Goal: Task Accomplishment & Management: Manage account settings

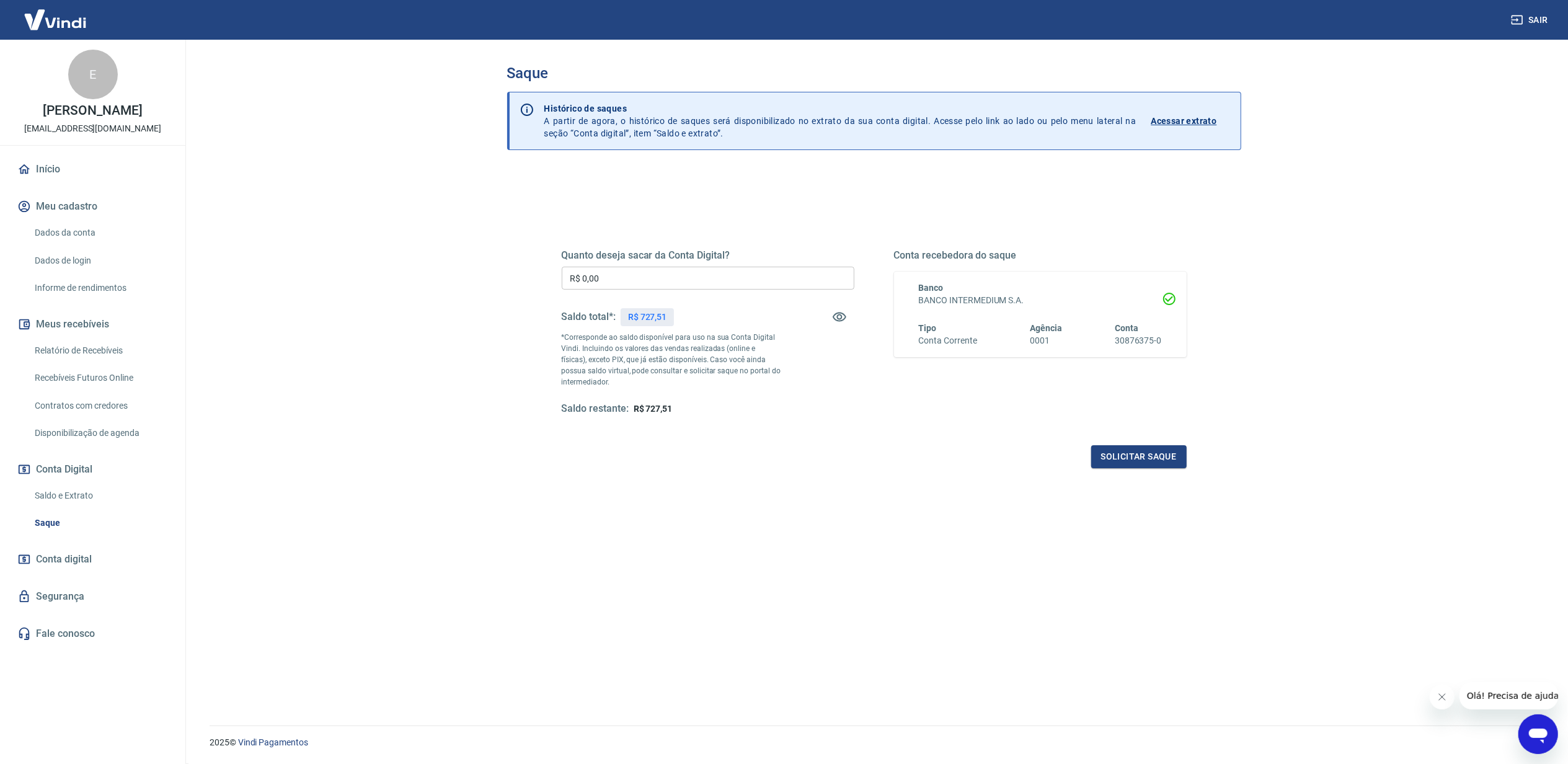
click at [641, 313] on p "R$ 727,51" at bounding box center [648, 317] width 39 height 13
copy p "727,51"
click at [649, 274] on input "R$ 0,00" at bounding box center [707, 278] width 293 height 23
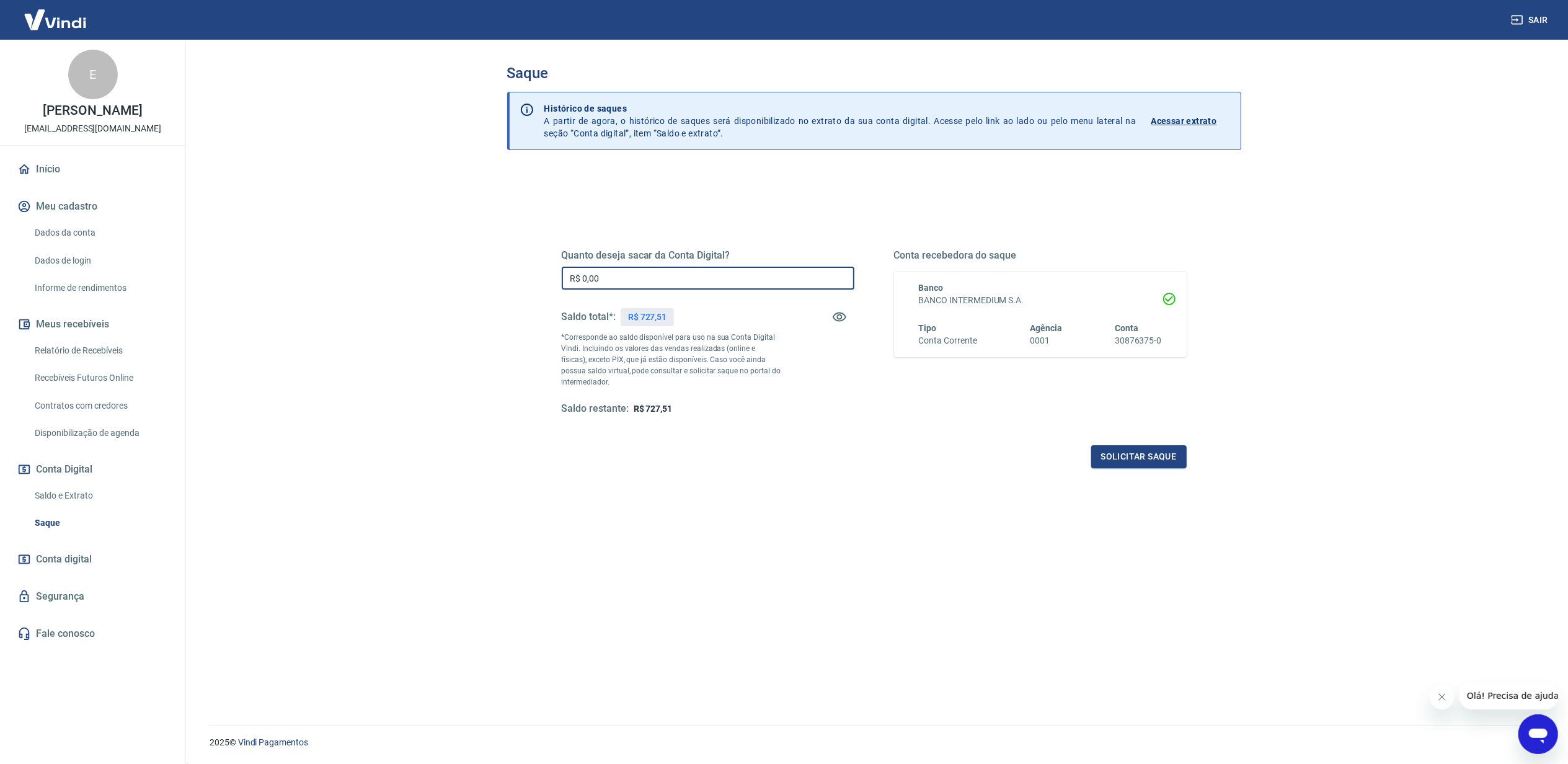
paste input "727,51"
type input "R$ 727,51"
click at [1127, 448] on button "Solicitar saque" at bounding box center [1139, 456] width 95 height 23
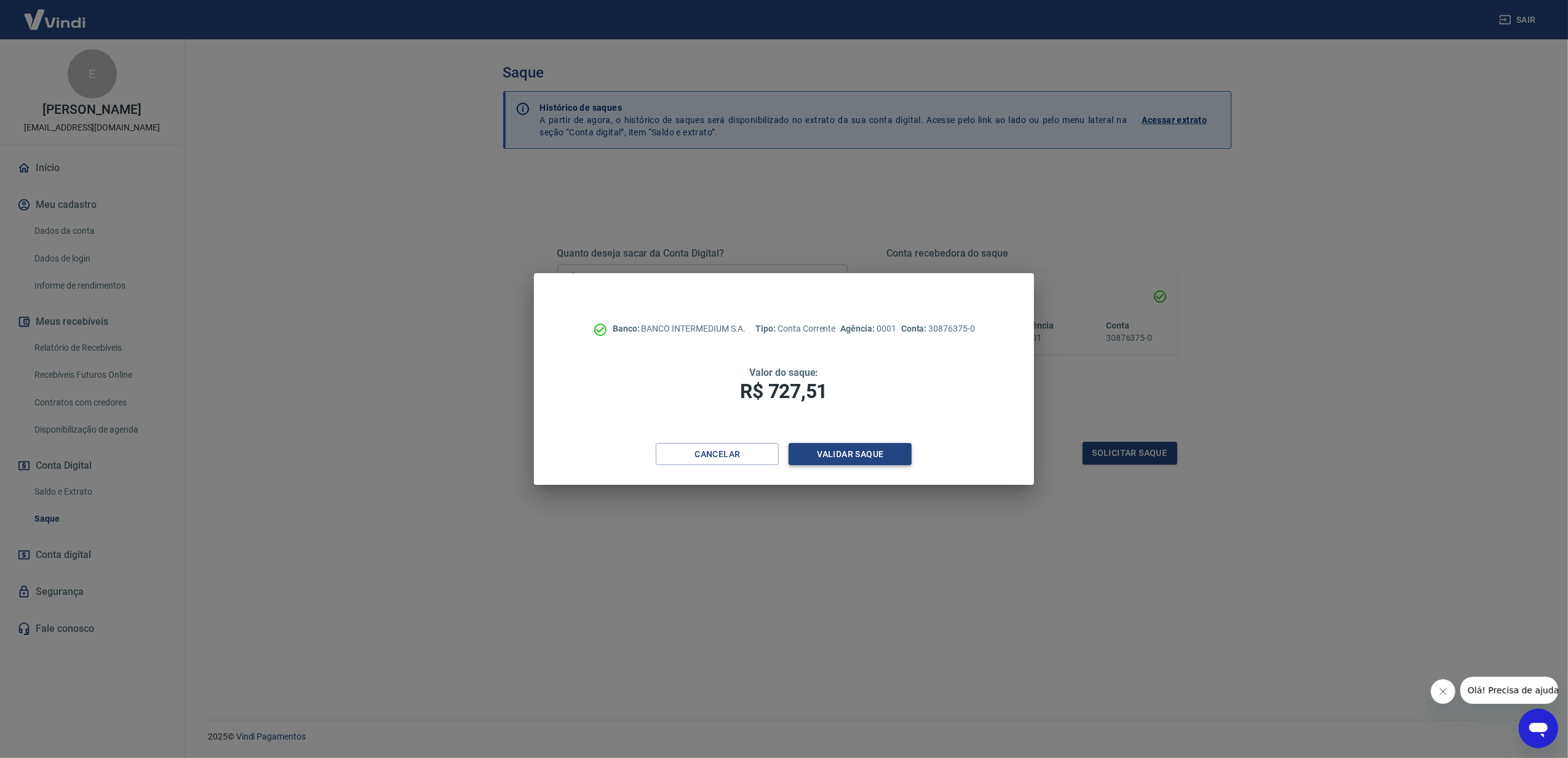
click at [852, 453] on button "Validar saque" at bounding box center [849, 454] width 123 height 23
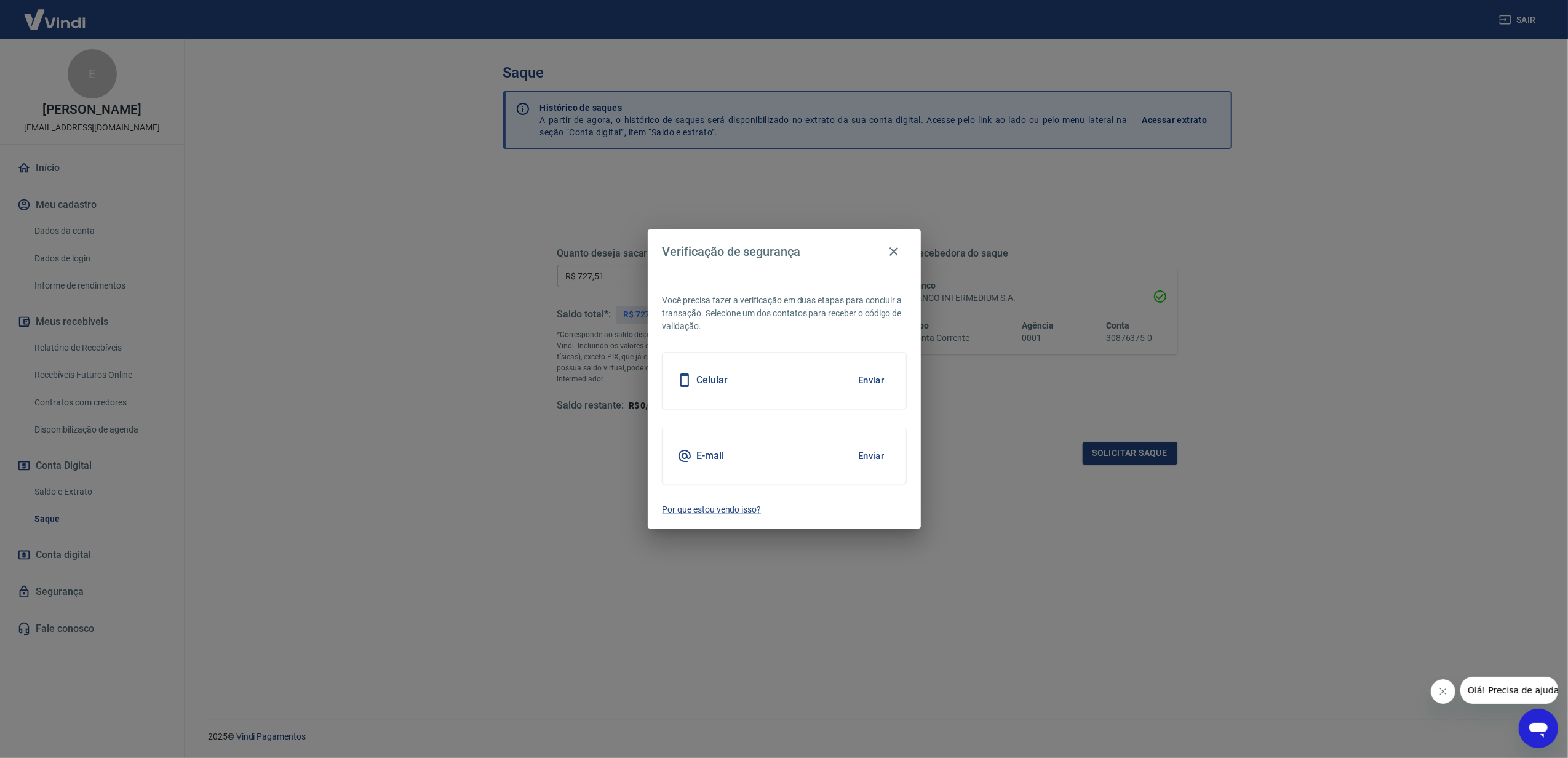
click at [868, 382] on button "Enviar" at bounding box center [871, 380] width 40 height 26
